Goal: Transaction & Acquisition: Purchase product/service

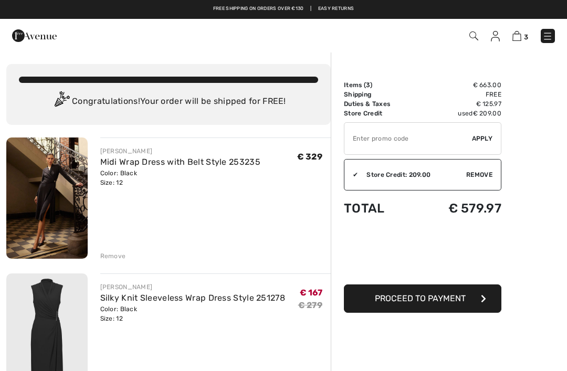
click at [147, 160] on link "Midi Wrap Dress with Belt Style 253235" at bounding box center [180, 162] width 160 height 10
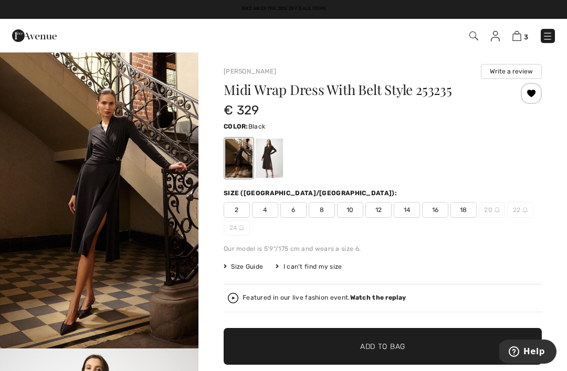
click at [521, 38] on img at bounding box center [517, 36] width 9 height 10
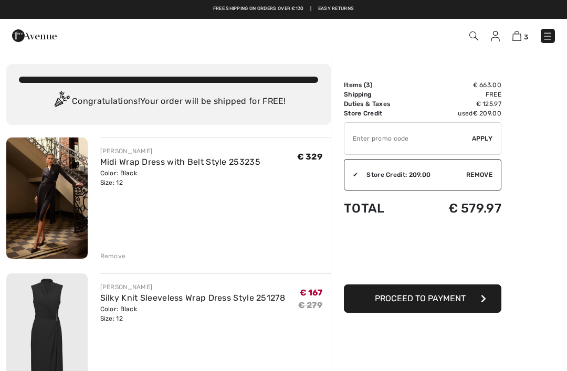
click at [119, 259] on div "Remove" at bounding box center [113, 256] width 26 height 9
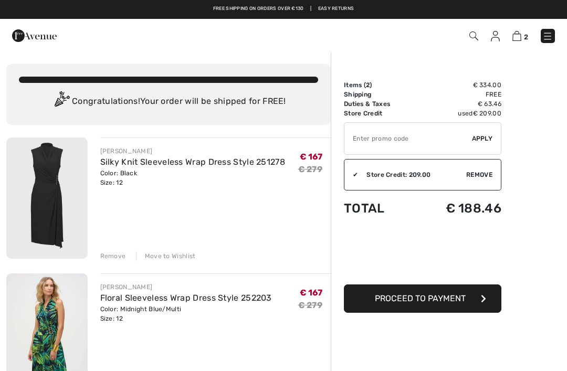
click at [406, 143] on input "TEXT" at bounding box center [409, 139] width 128 height 32
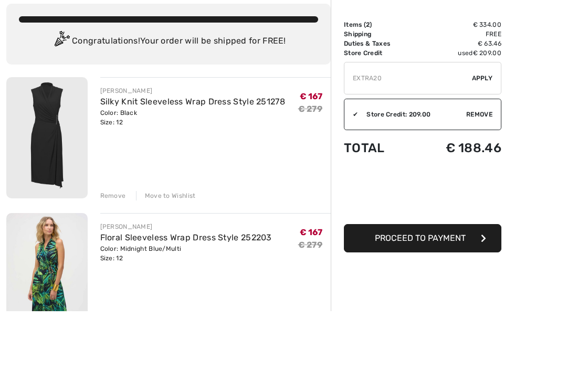
type input "EXTRA20"
click at [488, 134] on span "Apply" at bounding box center [482, 138] width 21 height 9
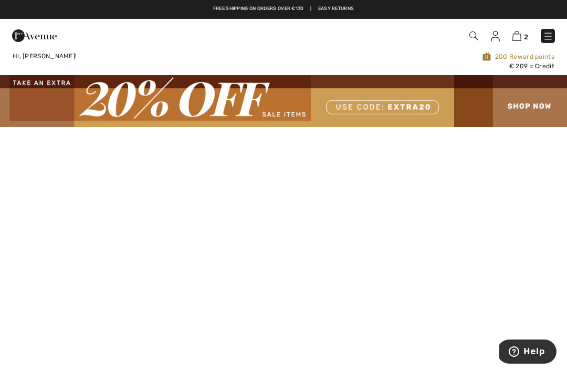
click at [521, 35] on img at bounding box center [517, 36] width 9 height 10
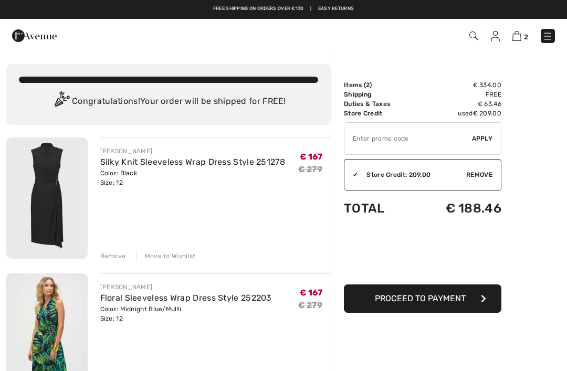
click at [381, 137] on input "TEXT" at bounding box center [409, 139] width 128 height 32
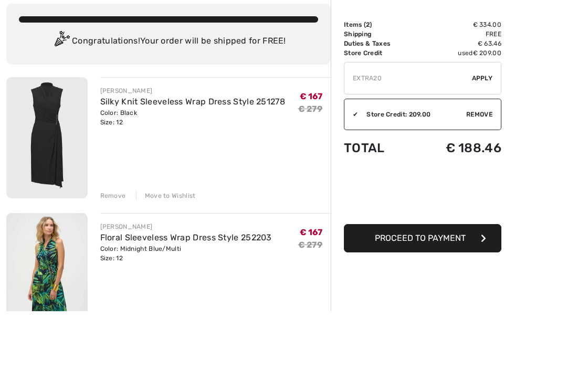
type input "EXTRA20"
click at [486, 134] on span "Apply" at bounding box center [482, 138] width 21 height 9
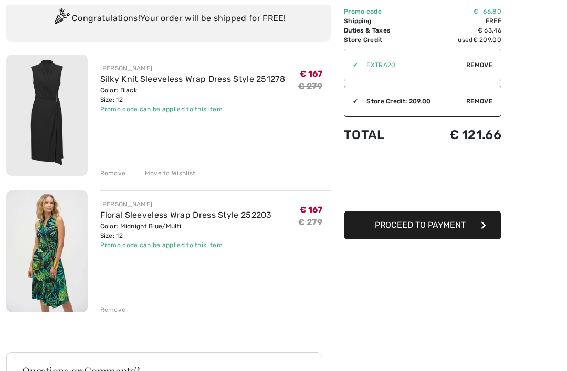
scroll to position [95, 0]
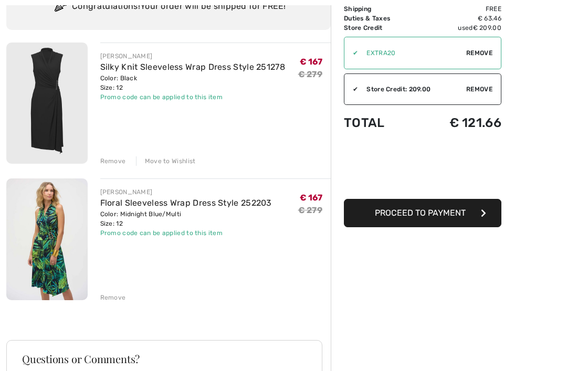
click at [164, 207] on link "Floral Sleeveless Wrap Dress Style 252203" at bounding box center [186, 203] width 172 height 10
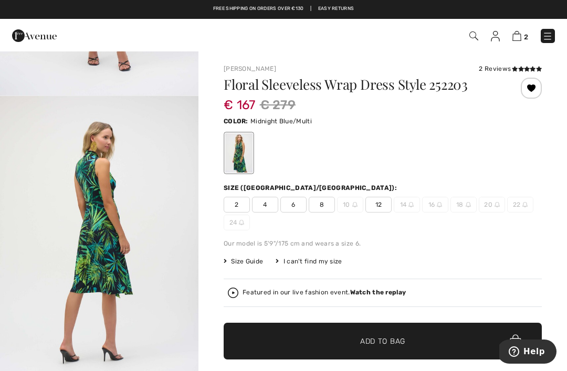
scroll to position [1205, 0]
click at [171, 267] on img "4 / 5" at bounding box center [99, 244] width 199 height 297
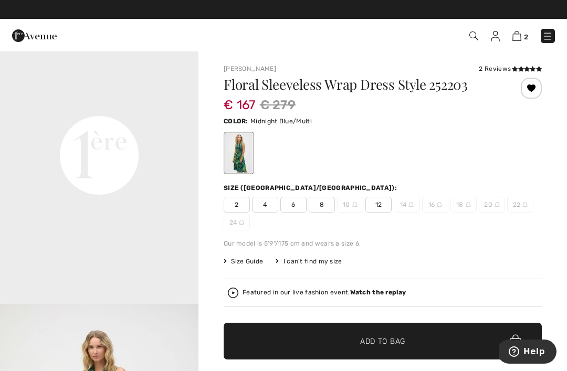
scroll to position [635, 0]
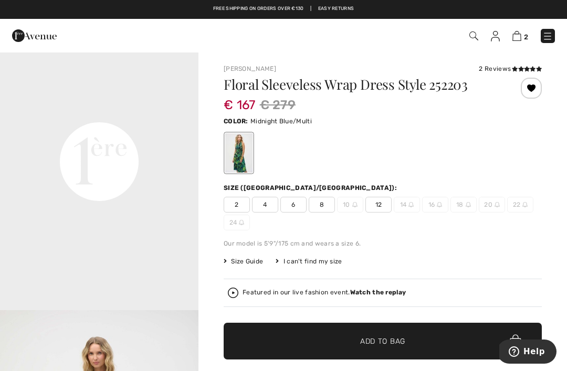
click at [519, 34] on img at bounding box center [517, 36] width 9 height 10
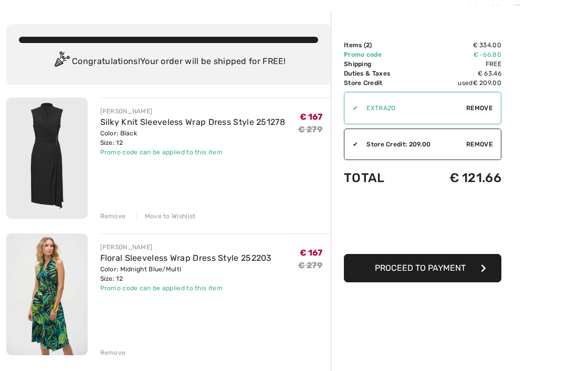
scroll to position [48, 0]
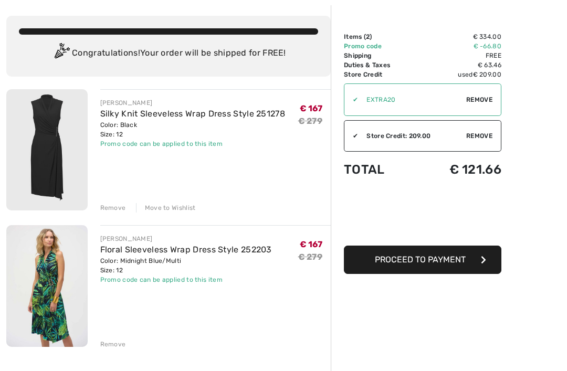
click at [133, 351] on div "JOSEPH RIBKOFF Silky Knit Sleeveless Wrap Dress Style 251278 Color: Black Size:…" at bounding box center [168, 358] width 325 height 538
click at [115, 344] on div "Remove" at bounding box center [113, 344] width 26 height 9
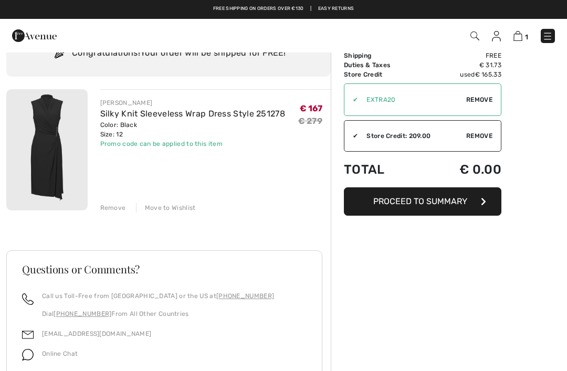
scroll to position [0, 0]
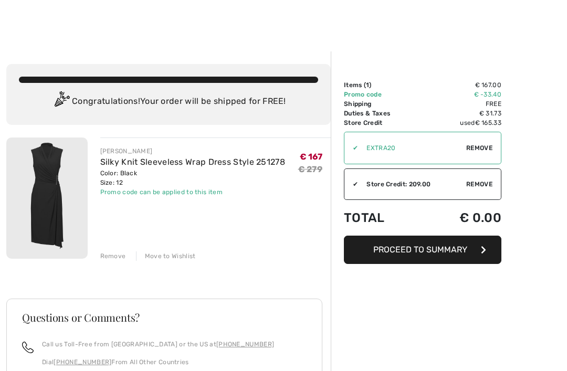
click at [224, 161] on link "Silky Knit Sleeveless Wrap Dress Style 251278" at bounding box center [192, 162] width 185 height 10
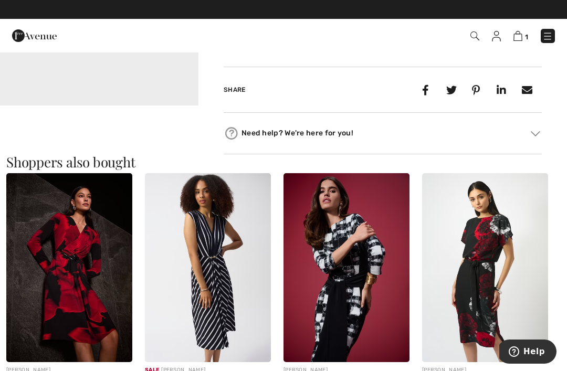
scroll to position [565, 0]
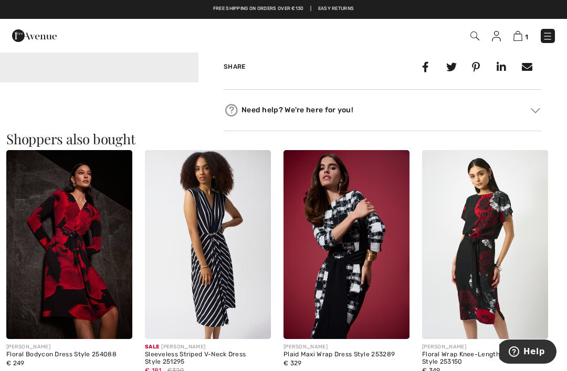
click at [367, 276] on img at bounding box center [347, 244] width 126 height 189
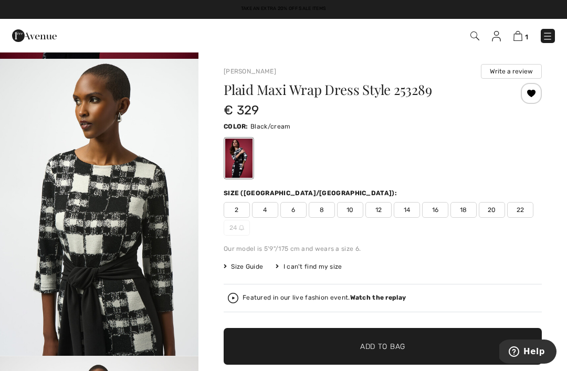
scroll to position [282, 0]
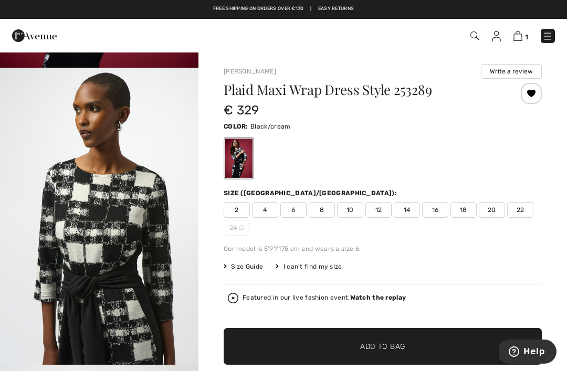
click at [522, 36] on img at bounding box center [518, 36] width 9 height 10
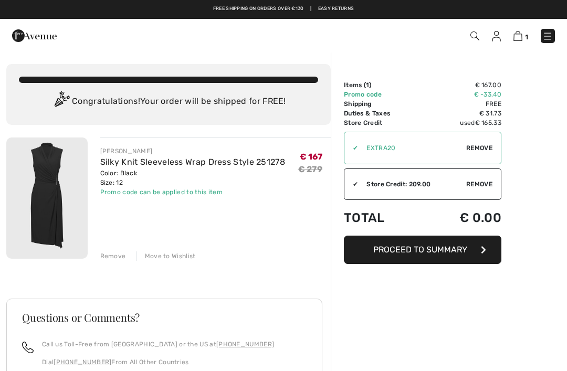
click at [156, 165] on link "Silky Knit Sleeveless Wrap Dress Style 251278" at bounding box center [192, 162] width 185 height 10
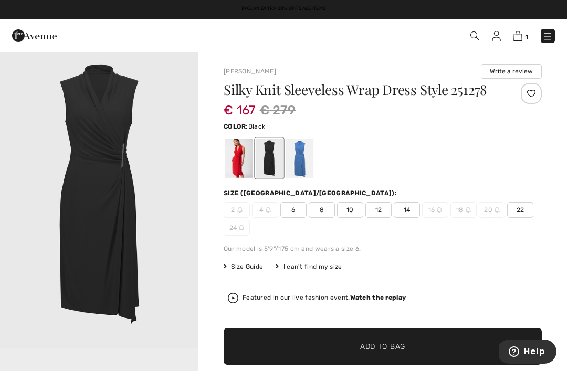
click at [303, 160] on div at bounding box center [299, 158] width 27 height 39
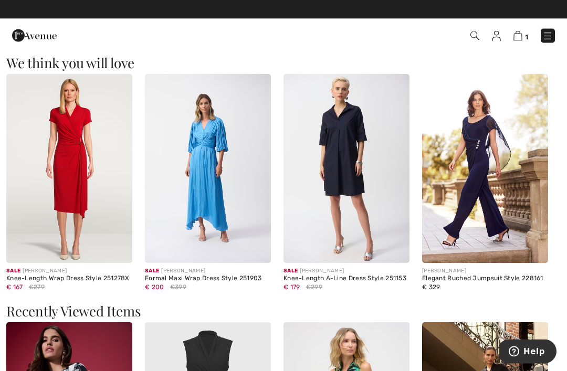
scroll to position [898, 0]
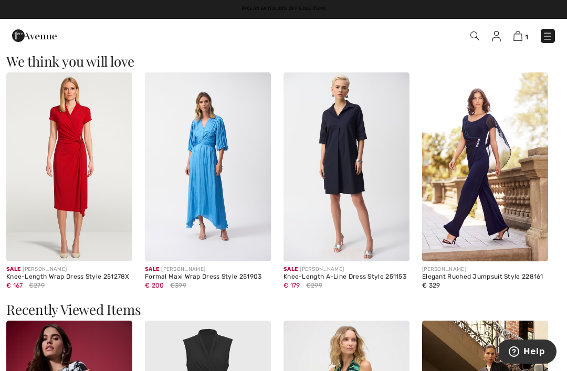
click at [83, 279] on div "Knee-Length Wrap Dress Style 251278X" at bounding box center [69, 277] width 126 height 7
click at [69, 172] on img at bounding box center [69, 166] width 126 height 189
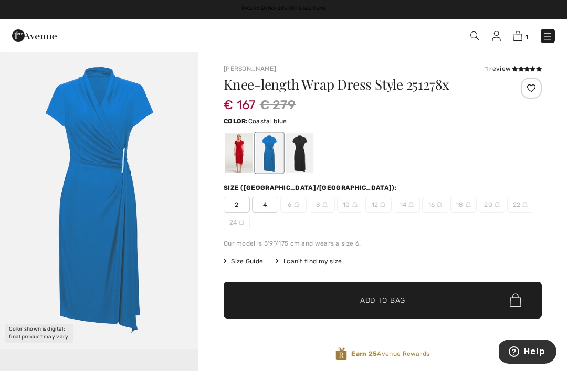
click at [240, 151] on div at bounding box center [238, 152] width 27 height 39
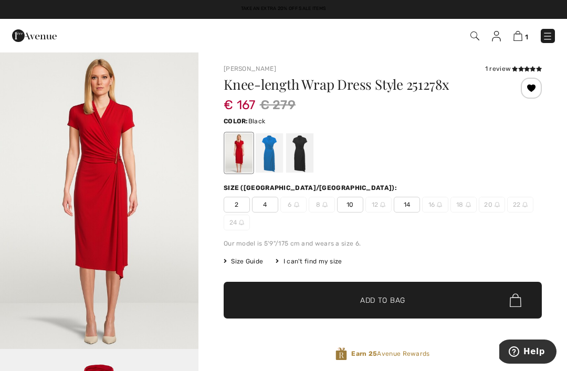
click at [304, 148] on div at bounding box center [299, 152] width 27 height 39
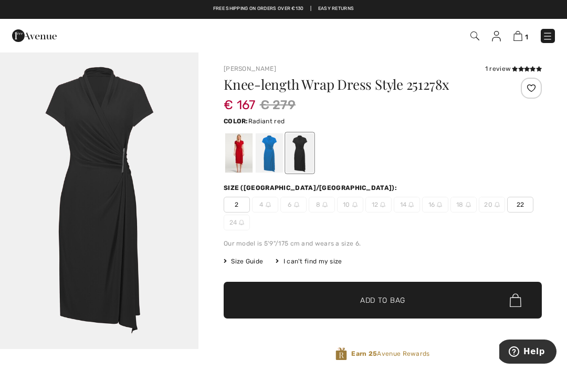
click at [239, 147] on div at bounding box center [238, 152] width 27 height 39
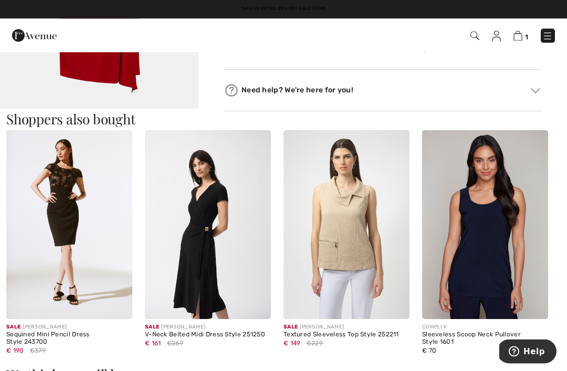
scroll to position [539, 0]
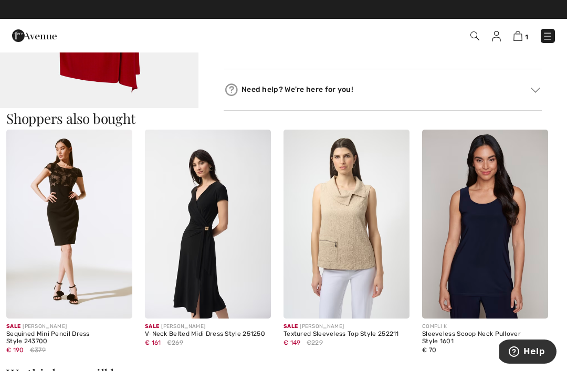
click at [213, 228] on img at bounding box center [208, 224] width 126 height 189
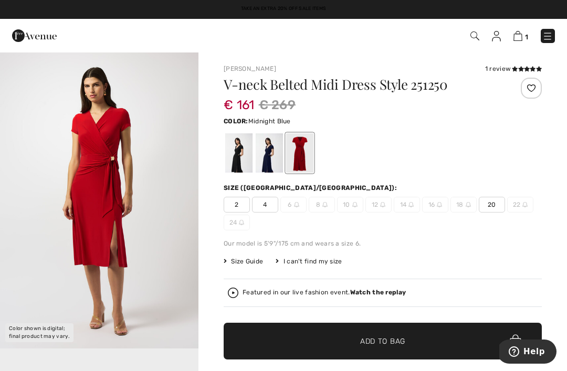
click at [271, 152] on div at bounding box center [269, 152] width 27 height 39
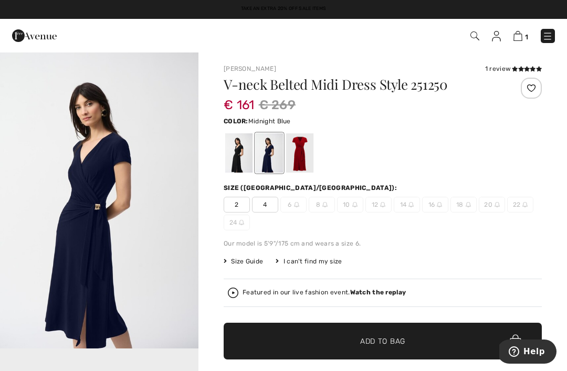
click at [235, 153] on div at bounding box center [238, 152] width 27 height 39
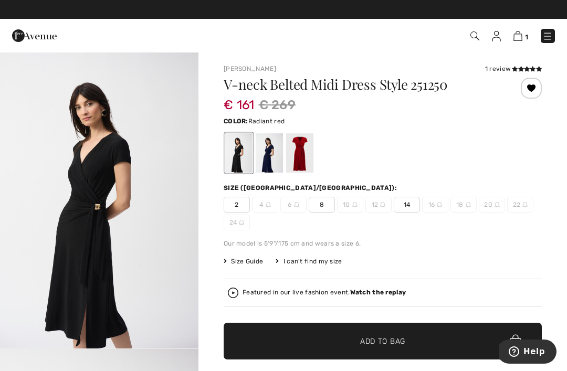
click at [302, 152] on div at bounding box center [299, 152] width 27 height 39
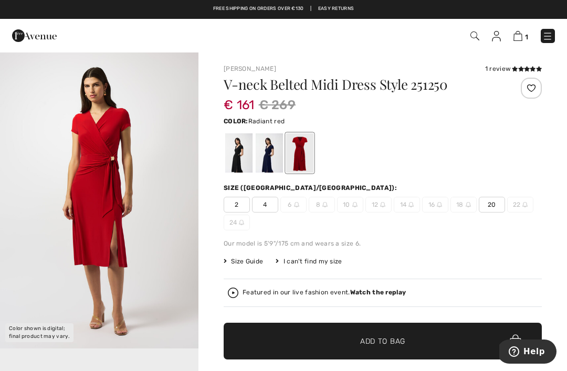
click at [274, 159] on div at bounding box center [269, 152] width 27 height 39
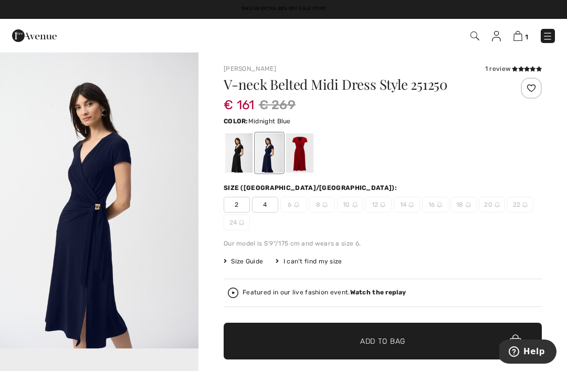
click at [241, 154] on div at bounding box center [238, 152] width 27 height 39
